Goal: Information Seeking & Learning: Learn about a topic

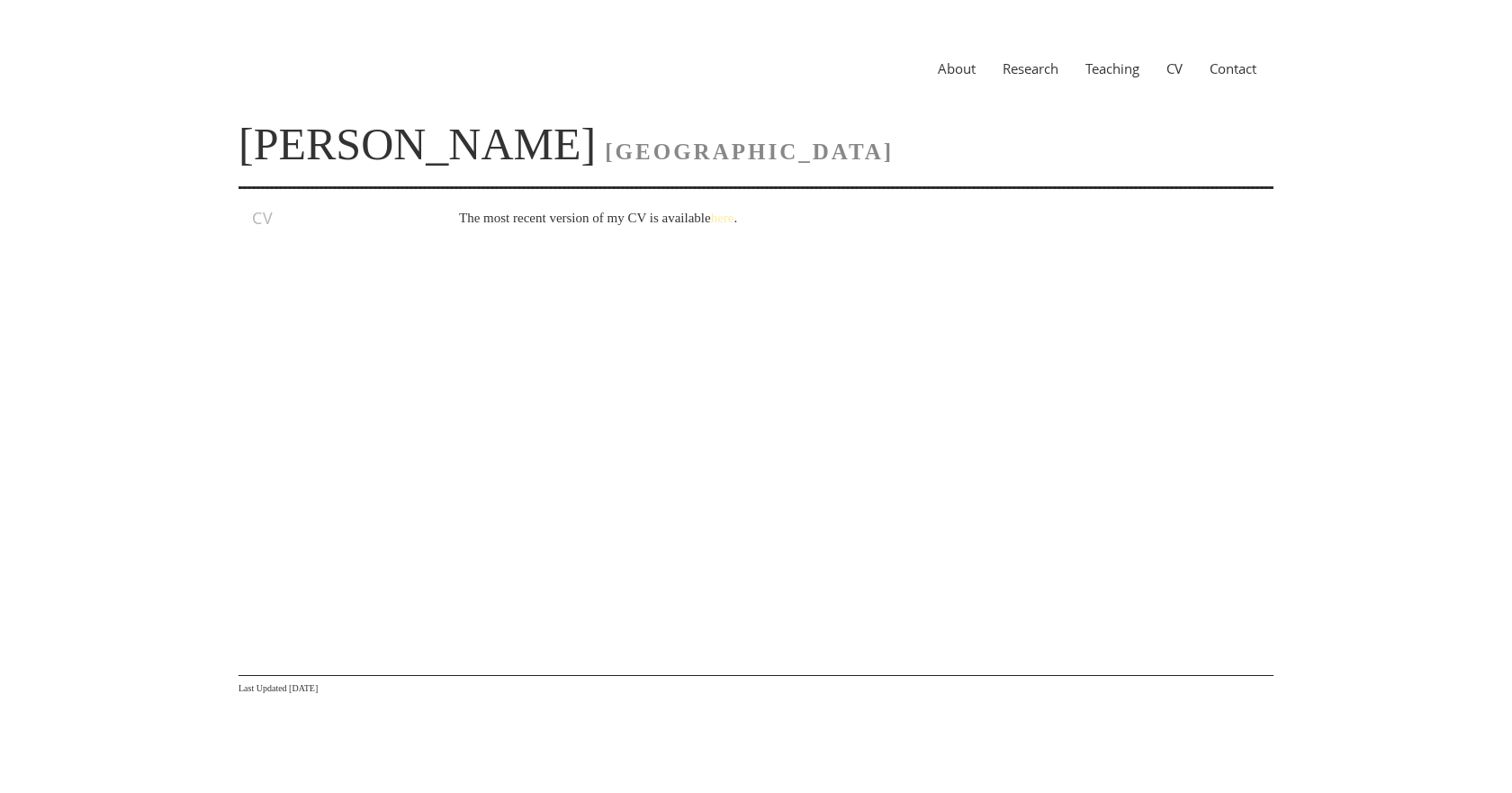
click at [734, 212] on link "here" at bounding box center [723, 218] width 24 height 15
drag, startPoint x: 747, startPoint y: 212, endPoint x: 705, endPoint y: 202, distance: 43.2
drag, startPoint x: 705, startPoint y: 202, endPoint x: 631, endPoint y: 233, distance: 80.2
click at [631, 233] on div "The most recent version of my CV is available here ." at bounding box center [821, 226] width 828 height 39
click at [740, 230] on div "The most recent version of my CV is available here ." at bounding box center [821, 226] width 828 height 39
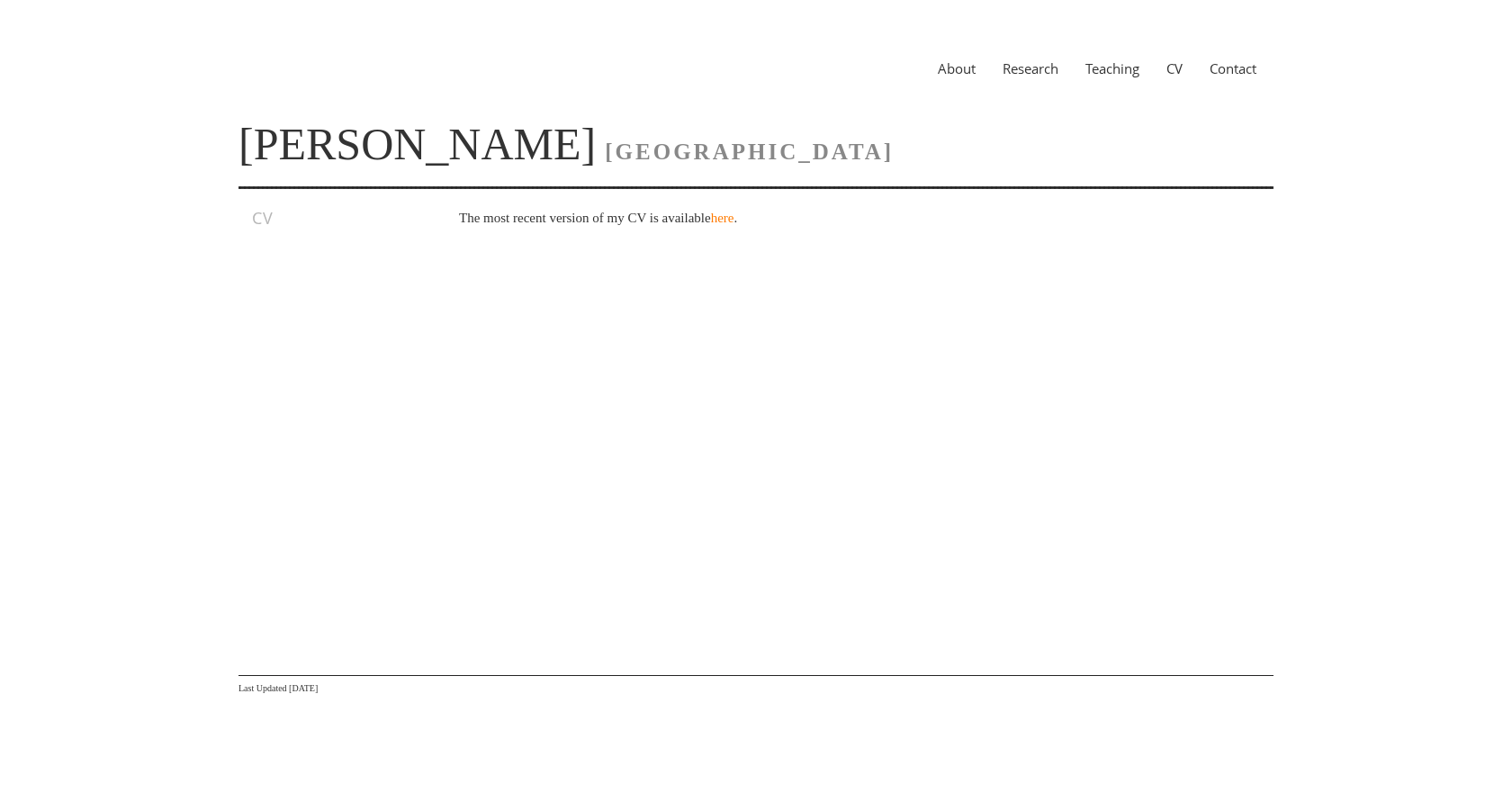
click at [743, 225] on p "The most recent version of my CV is available here ." at bounding box center [848, 218] width 777 height 22
click at [734, 217] on link "here" at bounding box center [723, 218] width 24 height 15
click at [1130, 67] on link "Teaching" at bounding box center [1112, 69] width 81 height 18
click at [1171, 65] on link "CV" at bounding box center [1174, 69] width 43 height 18
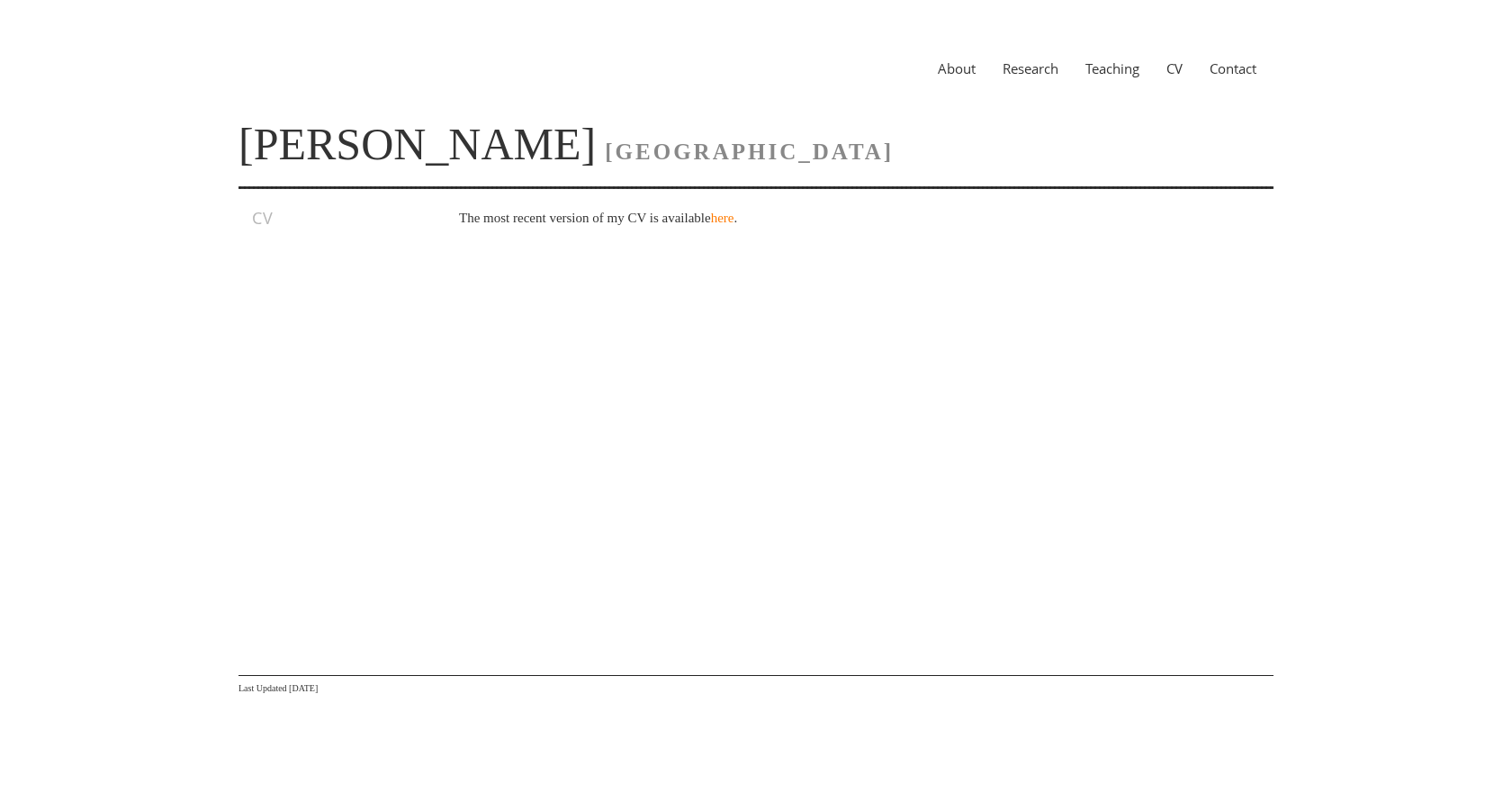
click at [1086, 71] on link "Teaching" at bounding box center [1112, 69] width 81 height 18
click at [1041, 61] on link "Research" at bounding box center [1031, 69] width 82 height 18
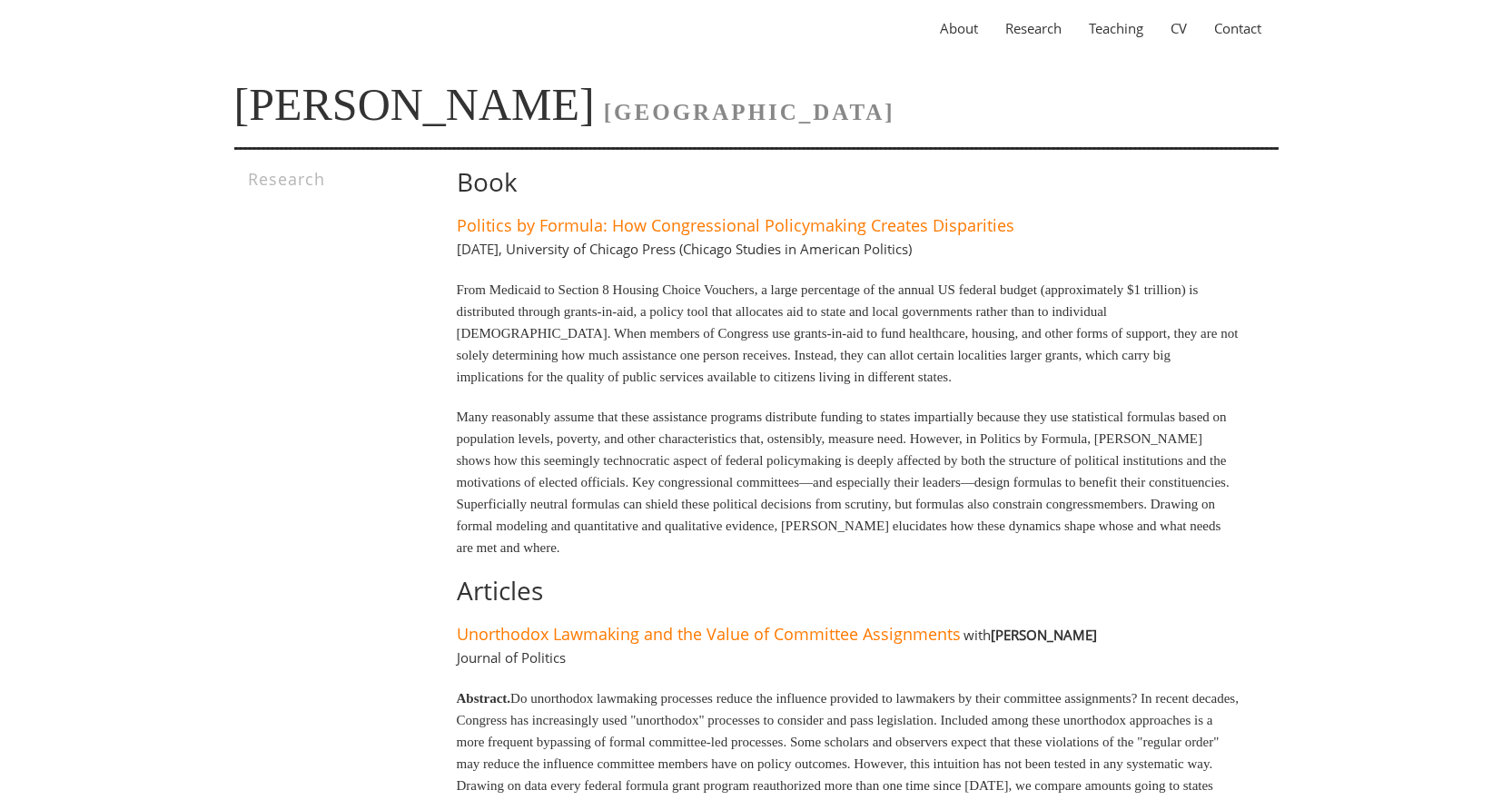
scroll to position [42, 0]
click at [994, 218] on link "Politics by Formula: How Congressional Policymaking Creates Disparities" at bounding box center [736, 224] width 558 height 22
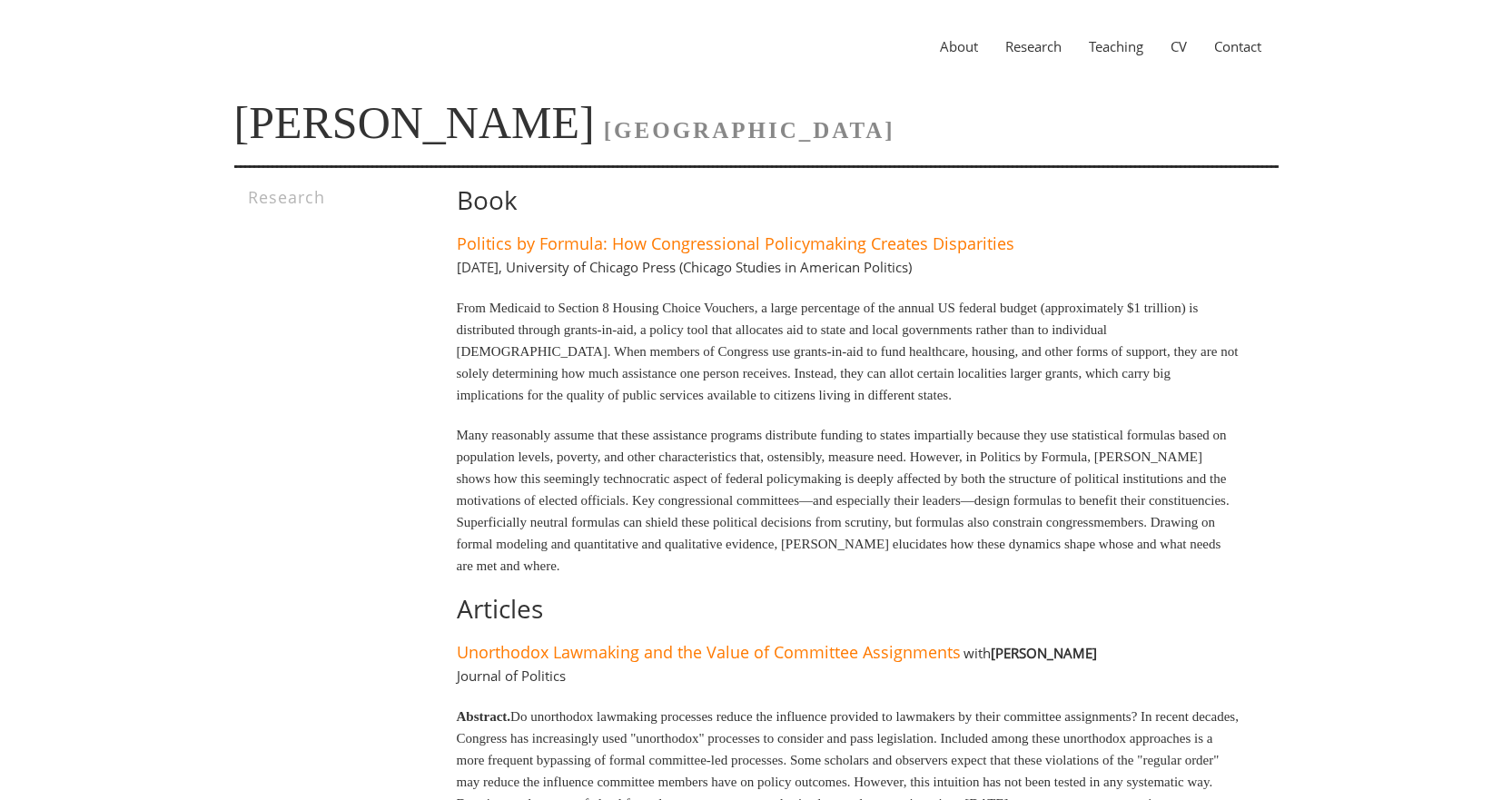
scroll to position [22, 0]
click at [1024, 63] on div "About Research Teaching CV Contact" at bounding box center [756, 47] width 1045 height 66
click at [971, 47] on link "About" at bounding box center [959, 47] width 66 height 18
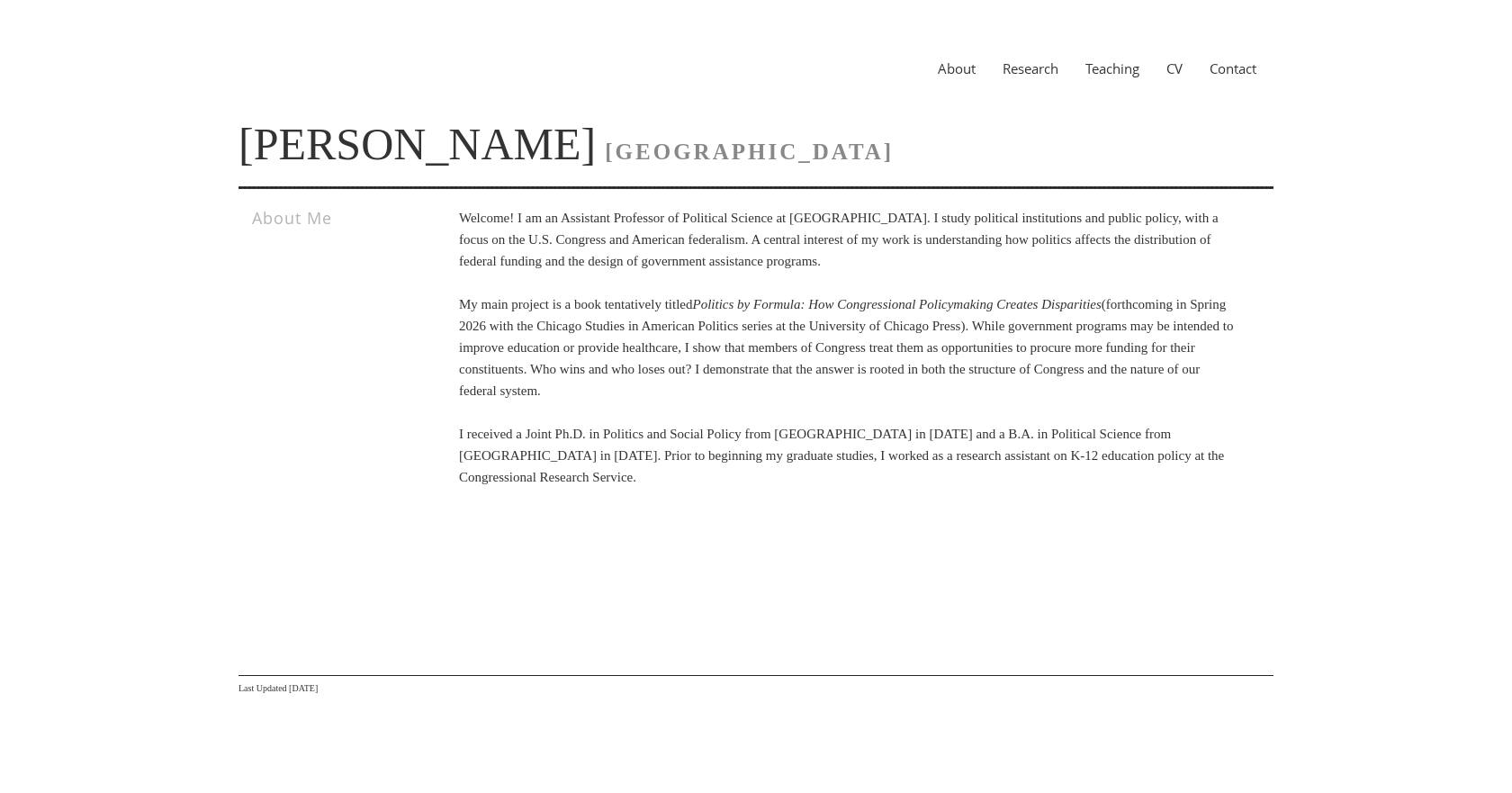
click at [677, 150] on span "[GEOGRAPHIC_DATA]" at bounding box center [750, 151] width 289 height 25
click at [438, 140] on link "[PERSON_NAME]" at bounding box center [417, 144] width 357 height 50
